Goal: Navigation & Orientation: Find specific page/section

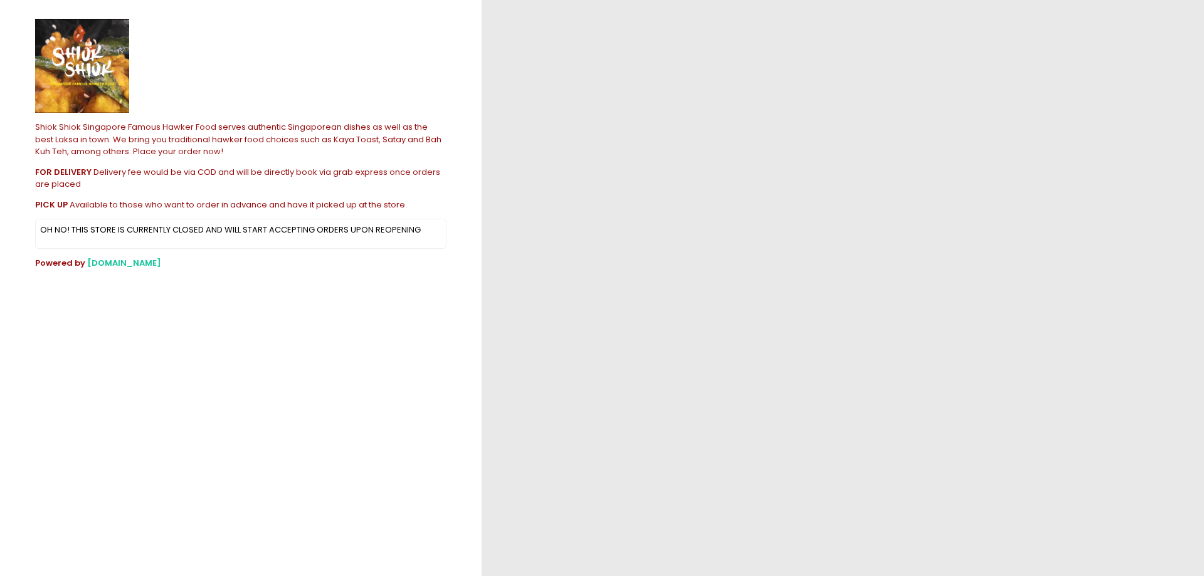
click at [307, 232] on p "OH NO! THIS STORE IS CURRENTLY CLOSED AND WILL START ACCEPTING ORDERS UPON REOP…" at bounding box center [241, 230] width 402 height 13
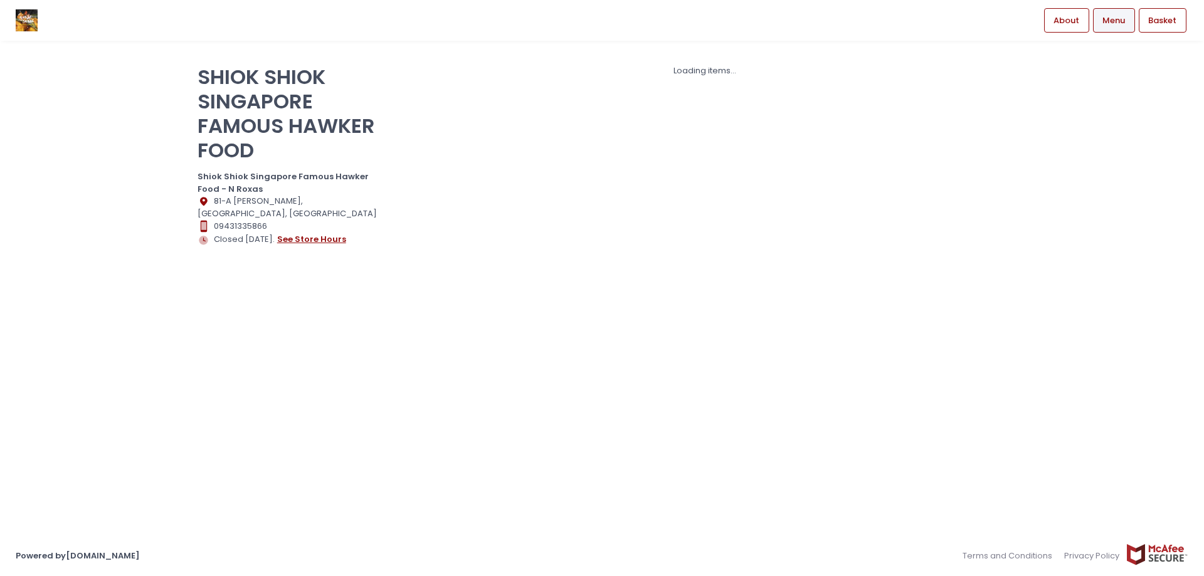
click at [329, 241] on button "see store hours" at bounding box center [312, 240] width 70 height 14
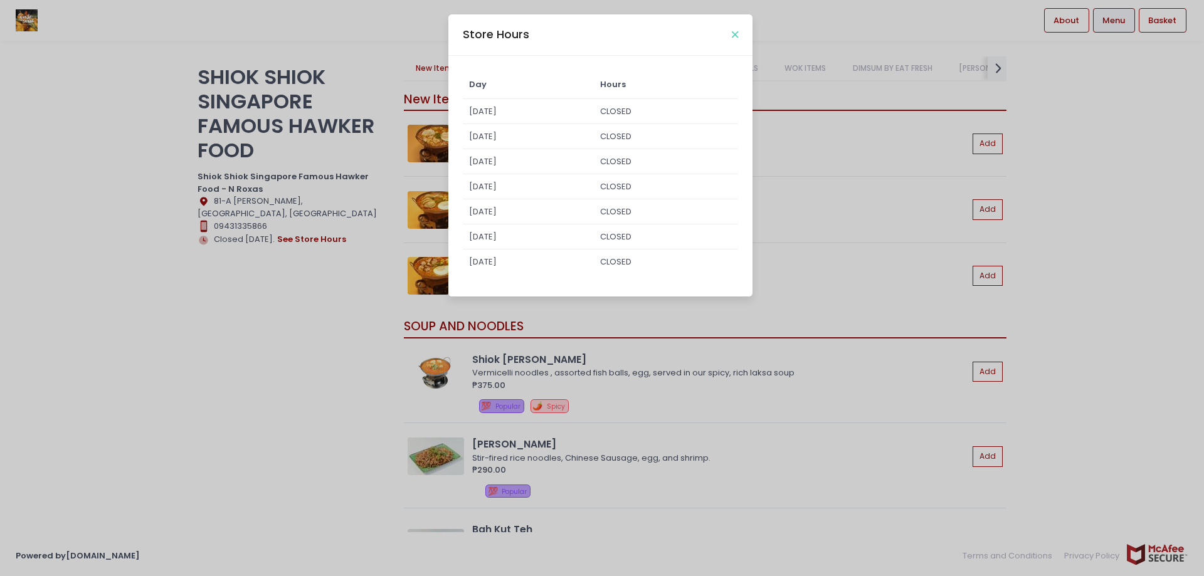
click at [732, 36] on icon "Close" at bounding box center [735, 34] width 6 height 9
